Goal: Check status: Check status

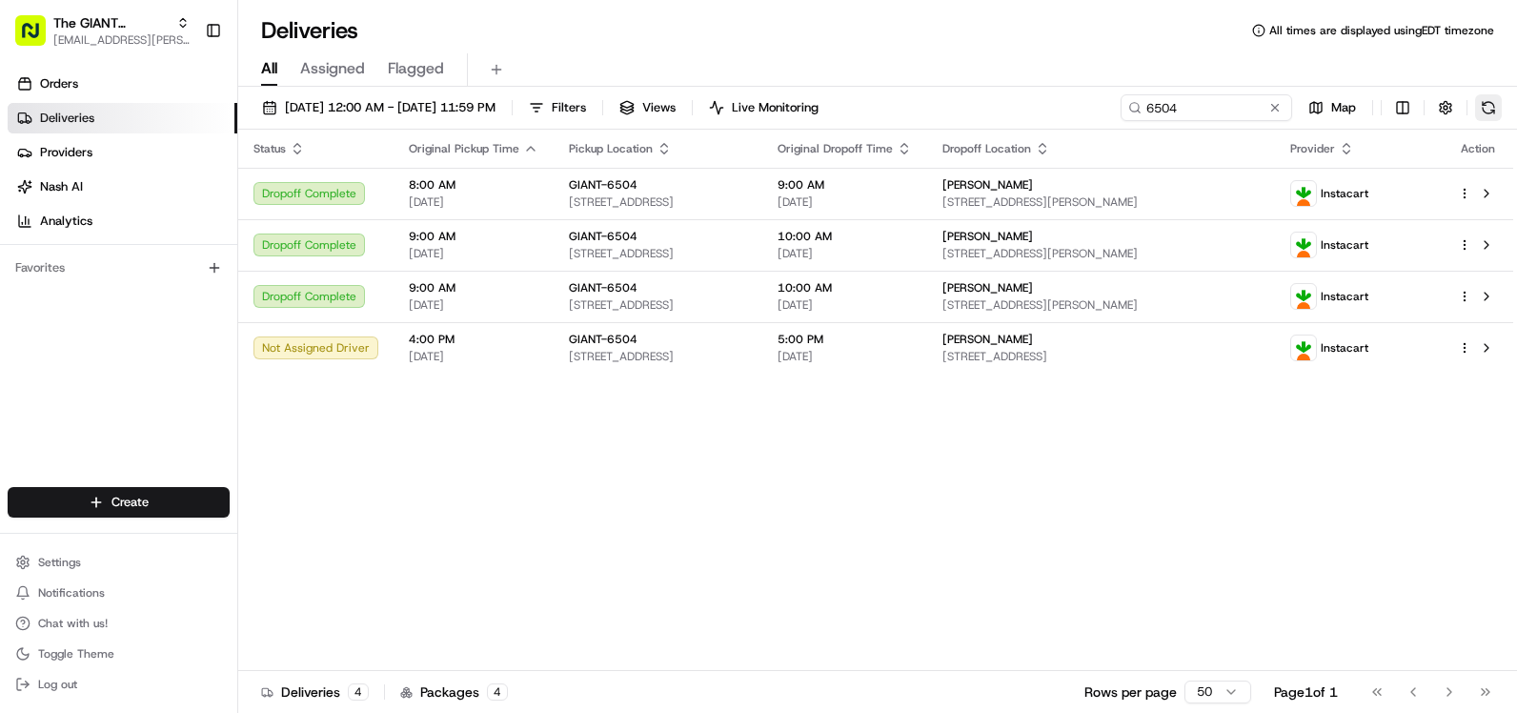
click at [1488, 108] on button at bounding box center [1488, 107] width 27 height 27
click at [1144, 107] on input "6504" at bounding box center [1178, 107] width 229 height 27
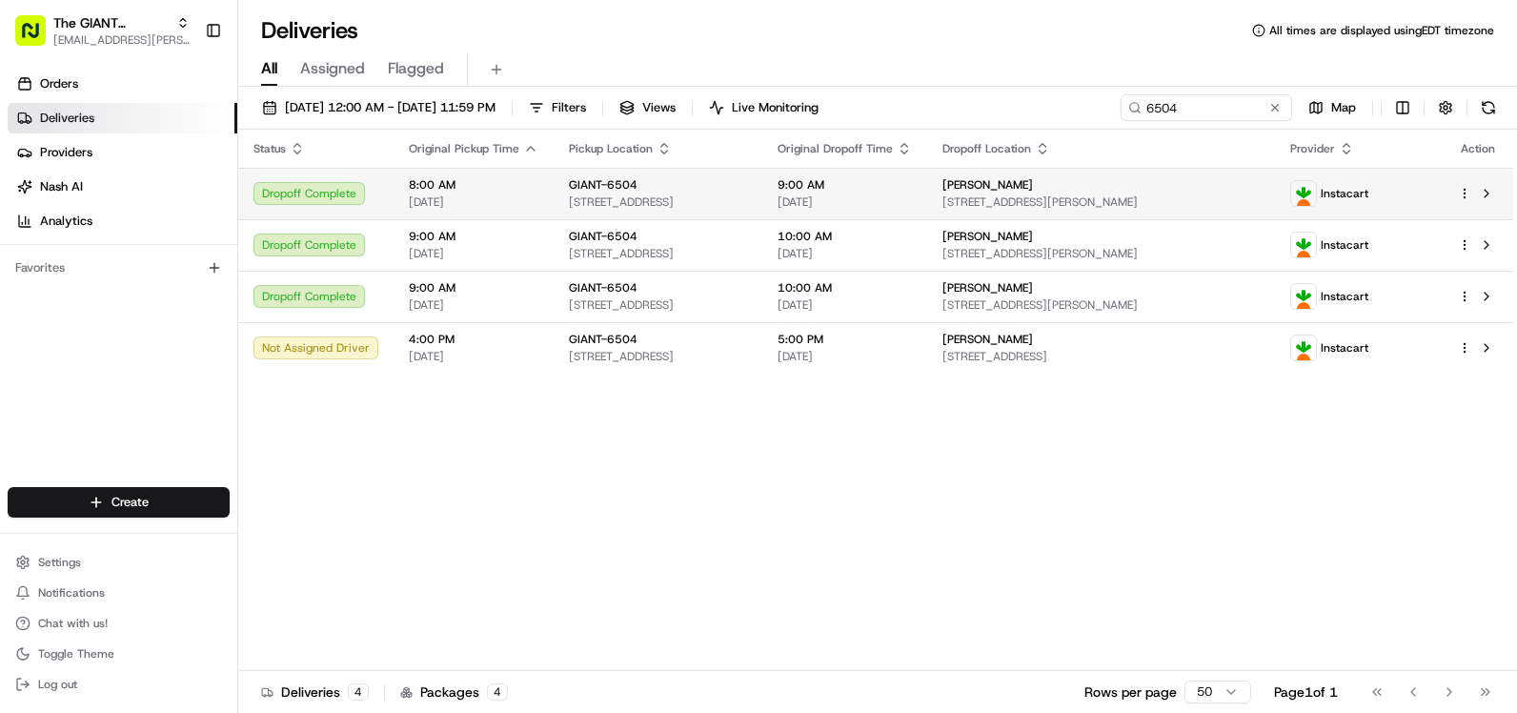
click at [639, 190] on div "GIANT-6504" at bounding box center [658, 184] width 178 height 15
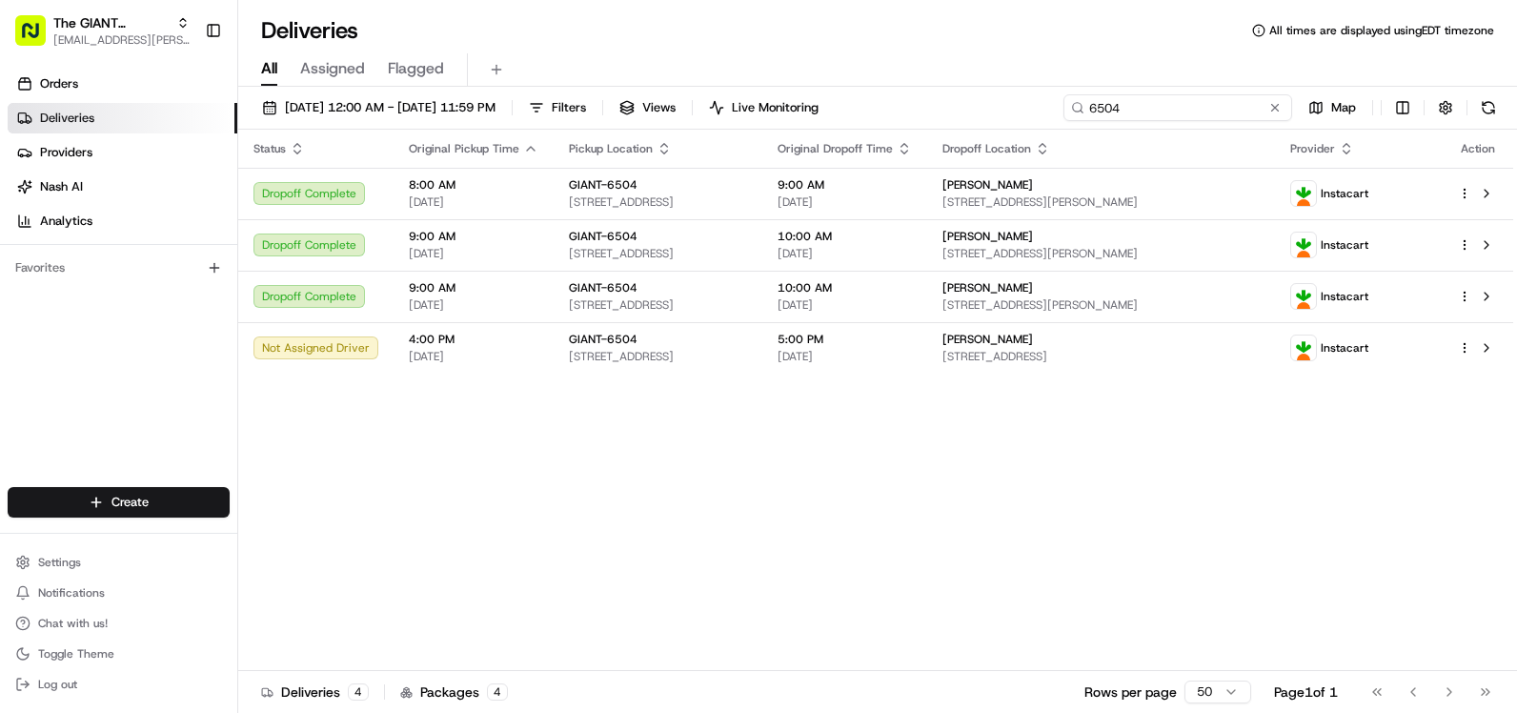
click at [1148, 112] on input "6504" at bounding box center [1178, 107] width 229 height 27
click at [1088, 104] on input "6504" at bounding box center [1178, 107] width 229 height 27
type input "6504"
